Goal: Find contact information: Find contact information

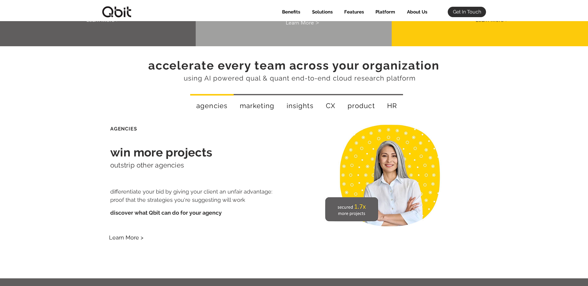
scroll to position [1133, 0]
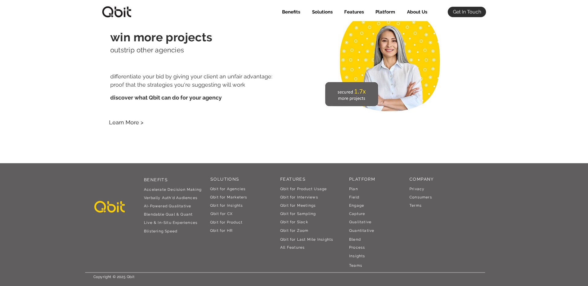
drag, startPoint x: 413, startPoint y: 11, endPoint x: 408, endPoint y: 19, distance: 9.6
click at [413, 11] on p "About Us" at bounding box center [417, 12] width 26 height 10
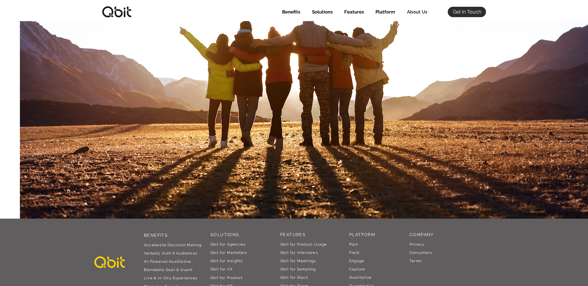
scroll to position [246, 0]
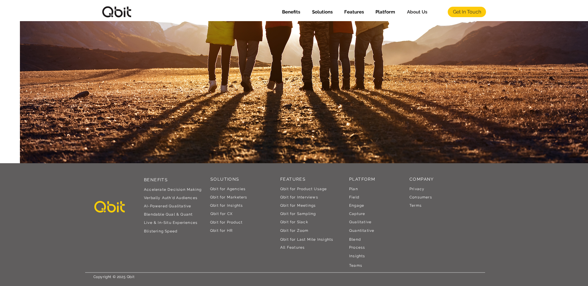
click at [458, 8] on link "Get In Touch" at bounding box center [467, 12] width 38 height 10
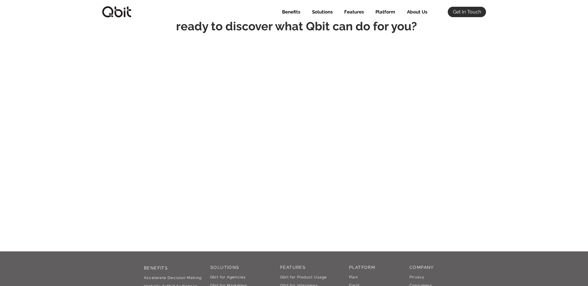
scroll to position [31, 0]
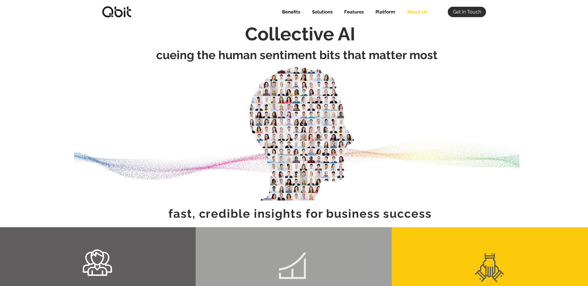
click at [414, 12] on p "About Us" at bounding box center [417, 12] width 26 height 10
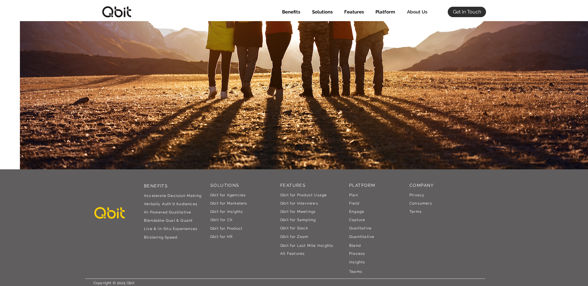
scroll to position [246, 0]
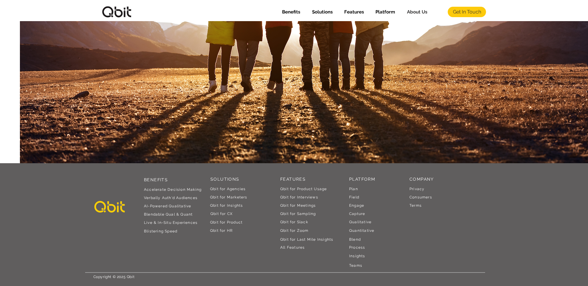
click at [476, 9] on span "Get In Touch" at bounding box center [467, 12] width 28 height 7
